Goal: Use online tool/utility: Utilize a website feature to perform a specific function

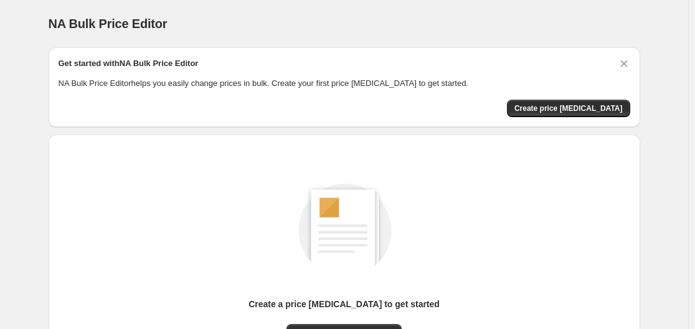
scroll to position [29, 0]
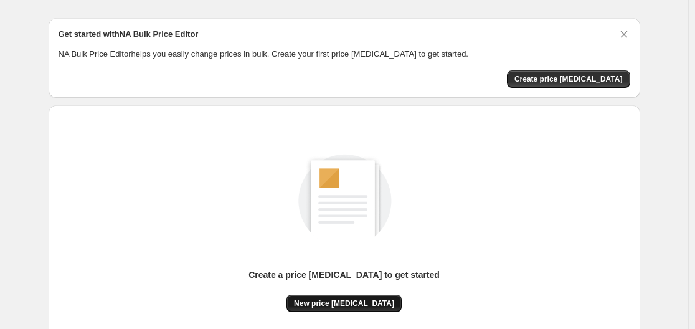
click at [370, 305] on span "New price [MEDICAL_DATA]" at bounding box center [344, 303] width 100 height 10
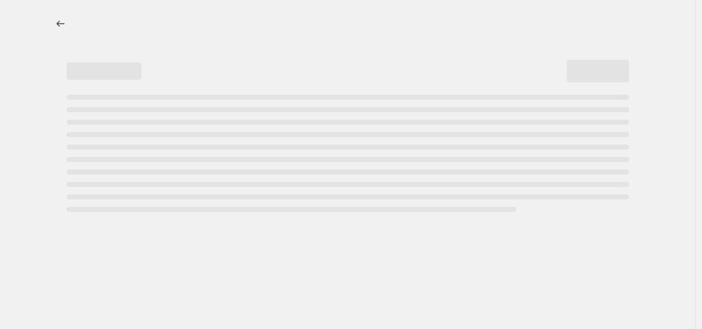
select select "percentage"
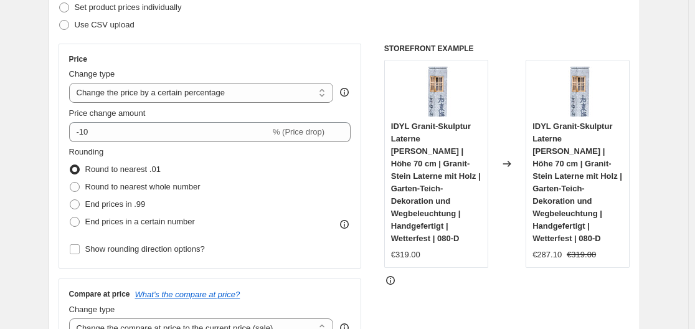
scroll to position [188, 0]
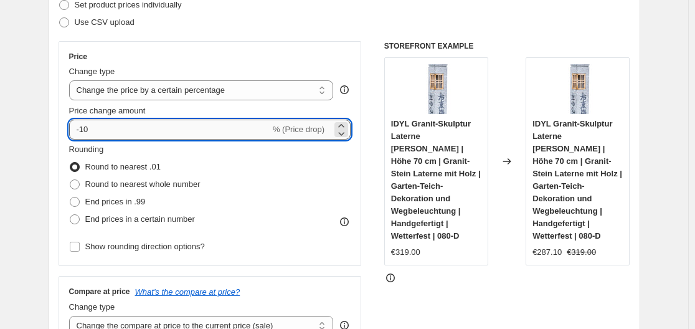
click at [193, 125] on input "-10" at bounding box center [169, 130] width 201 height 20
type input "-1"
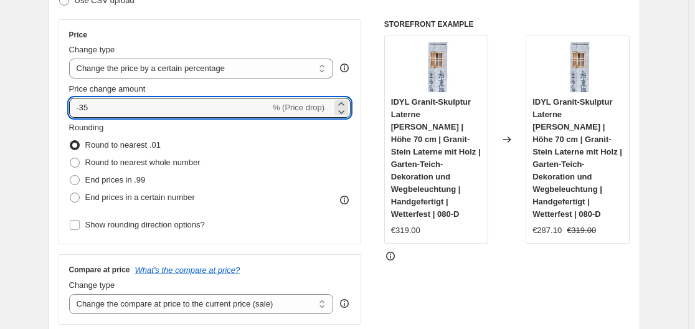
scroll to position [196, 0]
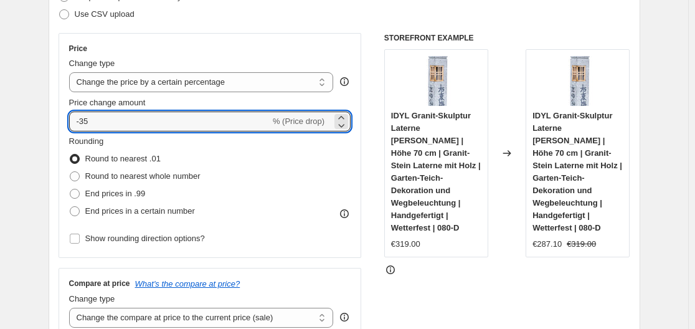
type input "-35"
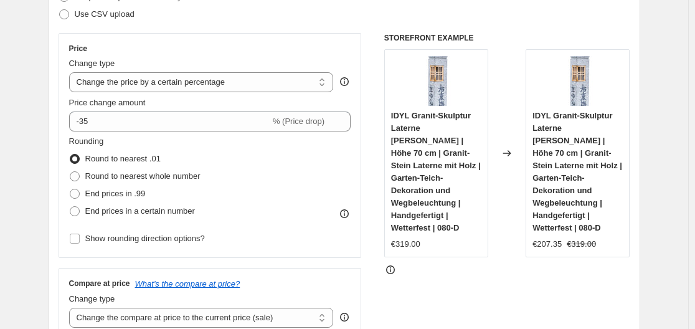
click at [320, 177] on div "Rounding Round to nearest .01 Round to nearest whole number End prices in .99 E…" at bounding box center [210, 177] width 282 height 85
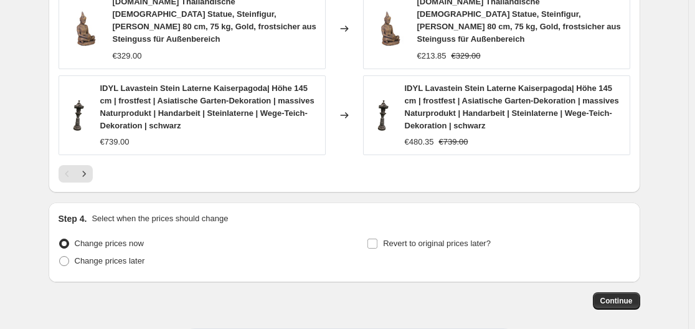
scroll to position [1024, 0]
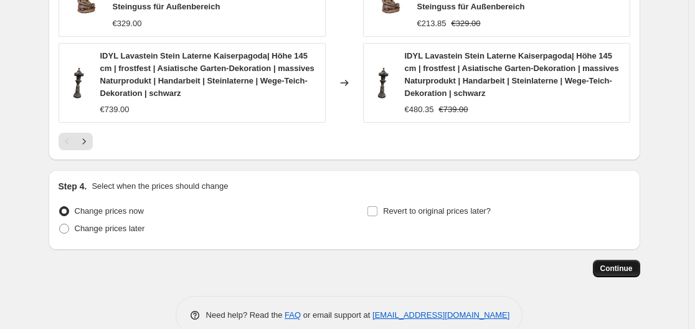
click at [620, 264] on span "Continue" at bounding box center [617, 269] width 32 height 10
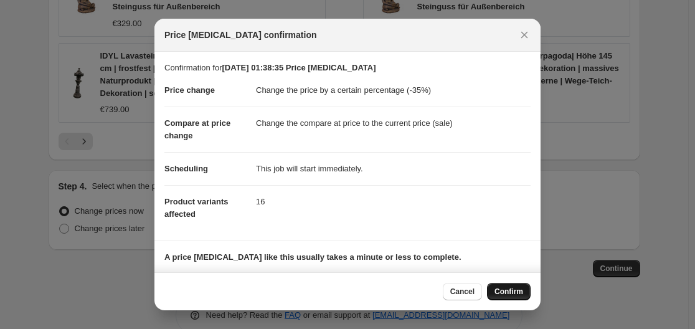
click at [508, 294] on span "Confirm" at bounding box center [509, 292] width 29 height 10
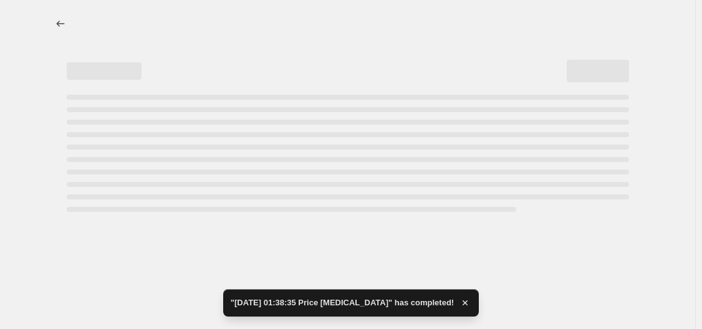
select select "percentage"
